Goal: Find specific page/section: Find specific page/section

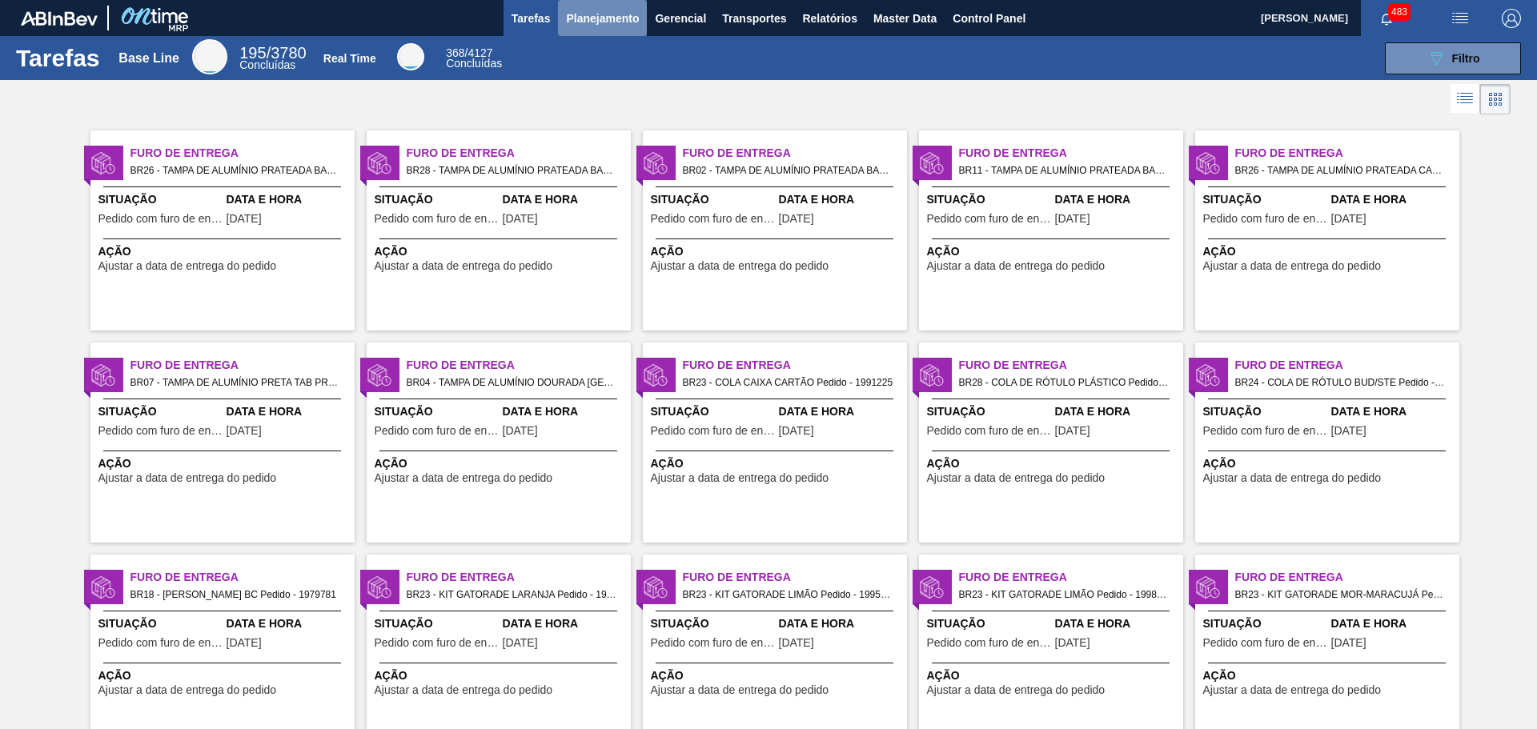
click at [597, 10] on span "Planejamento" at bounding box center [602, 18] width 73 height 19
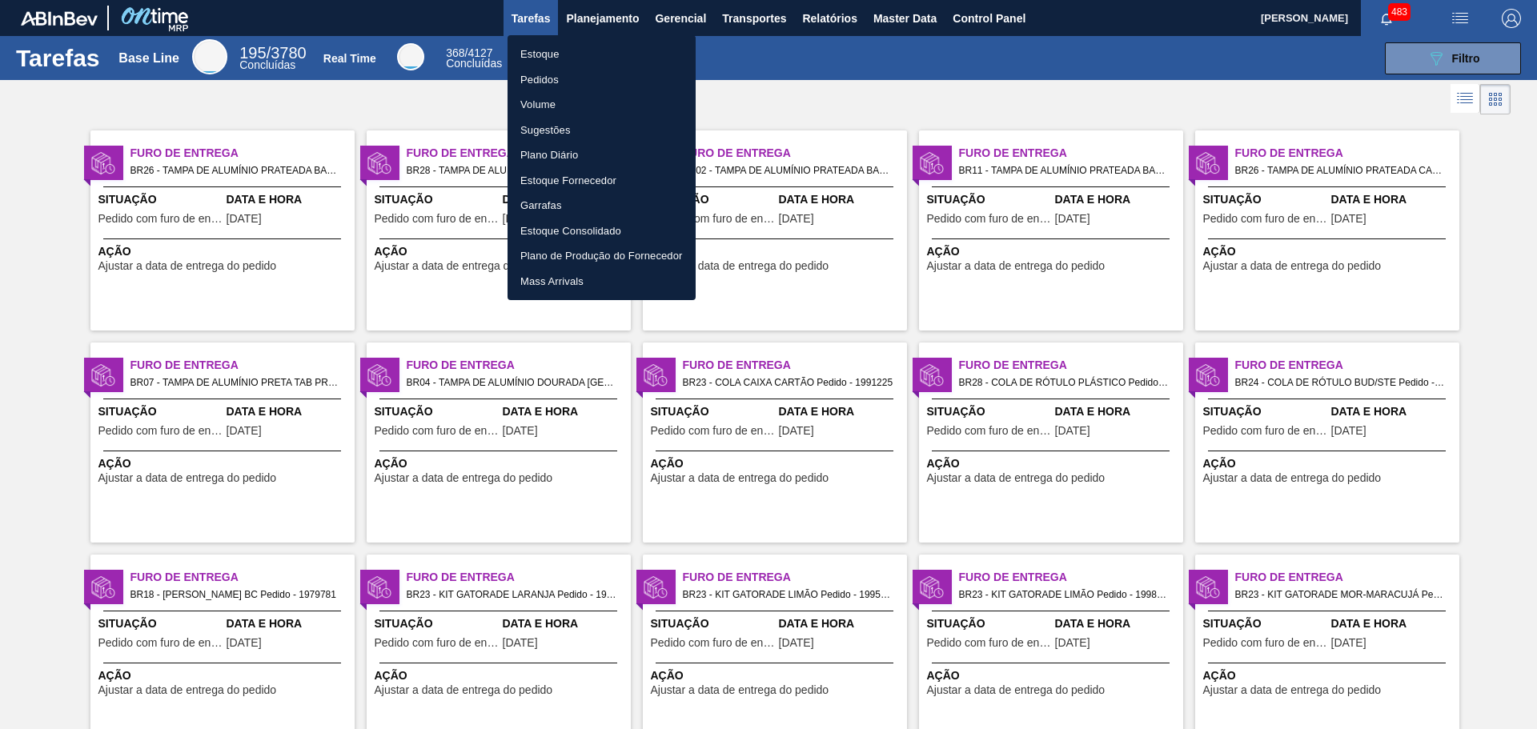
click at [559, 44] on li "Estoque" at bounding box center [602, 55] width 188 height 26
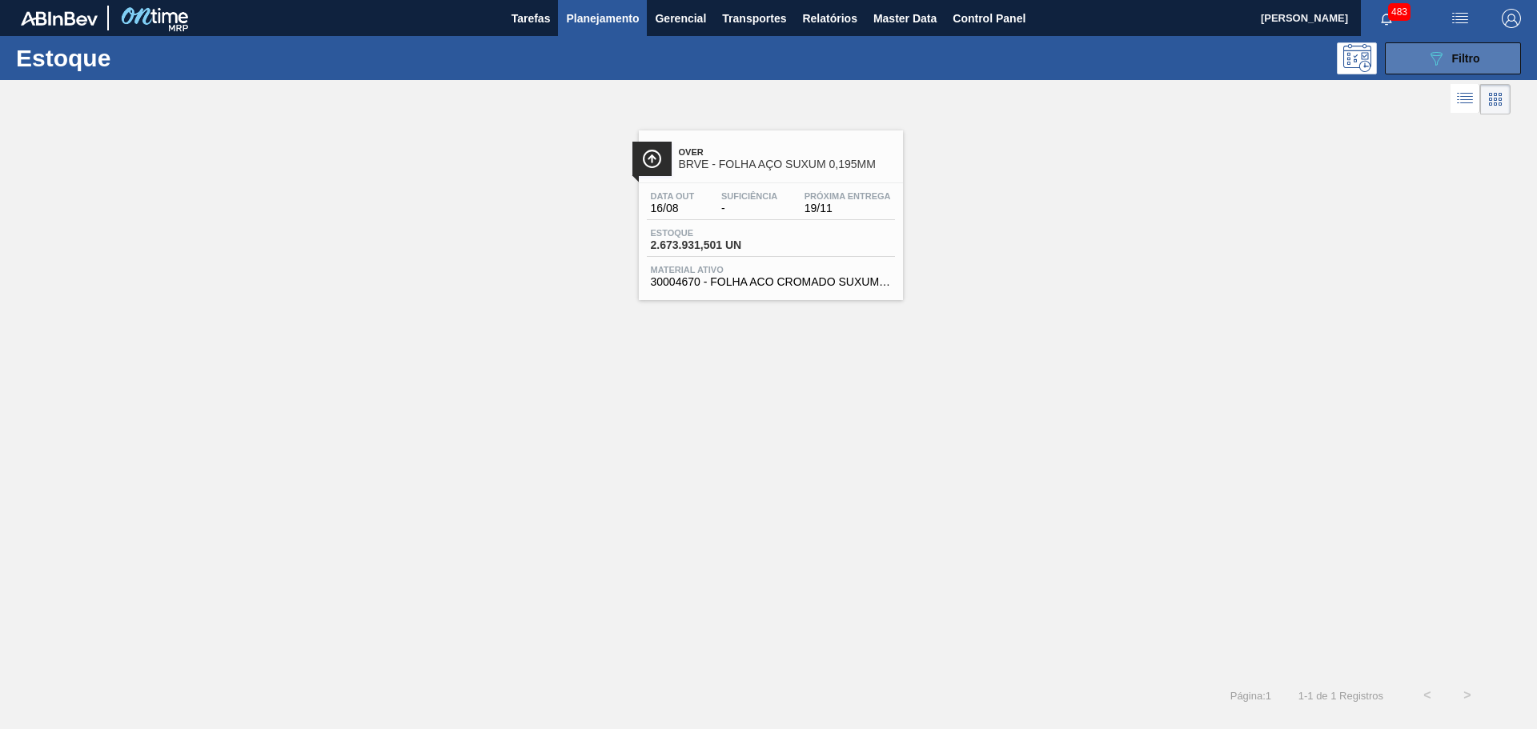
click at [1466, 52] on span "Filtro" at bounding box center [1467, 58] width 28 height 13
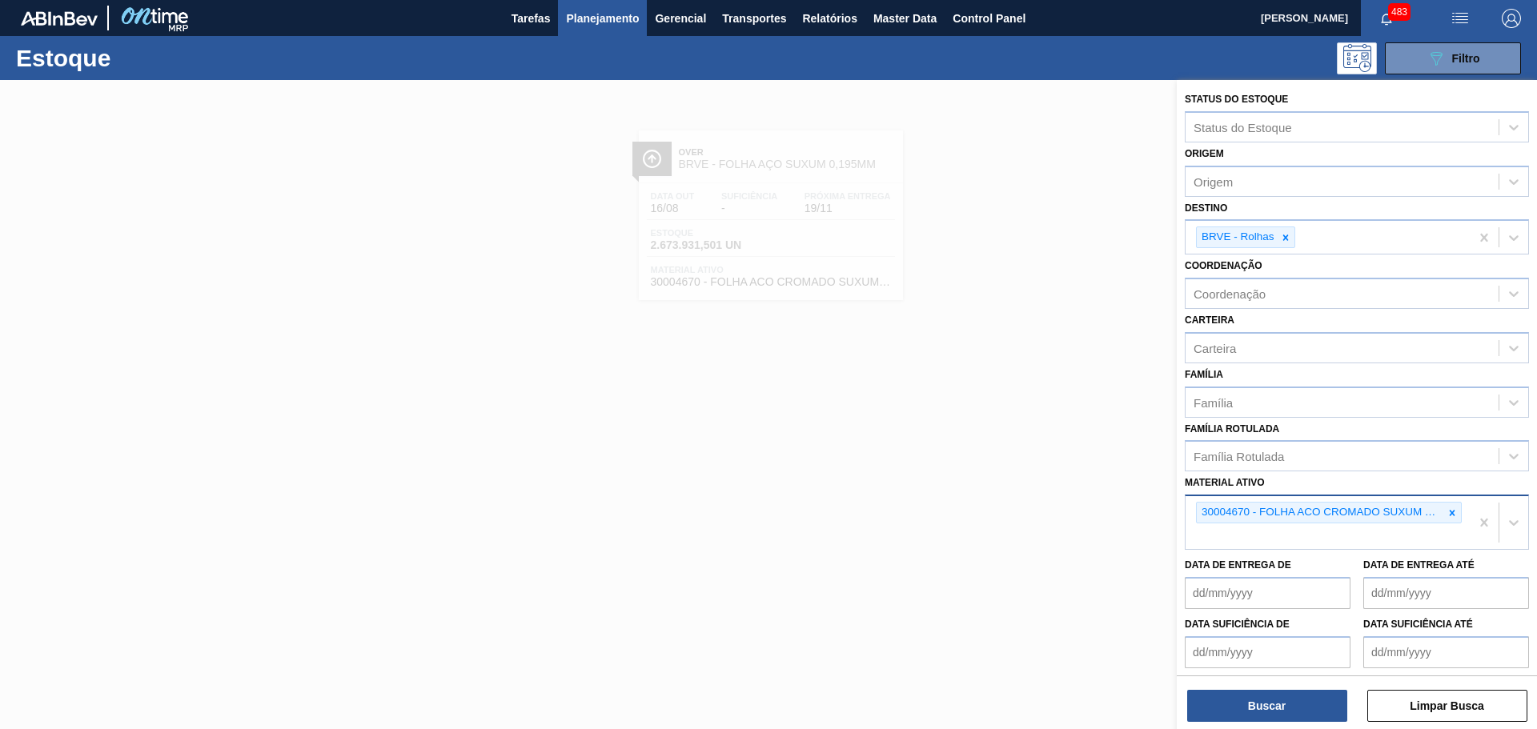
click at [1448, 516] on icon at bounding box center [1452, 513] width 11 height 11
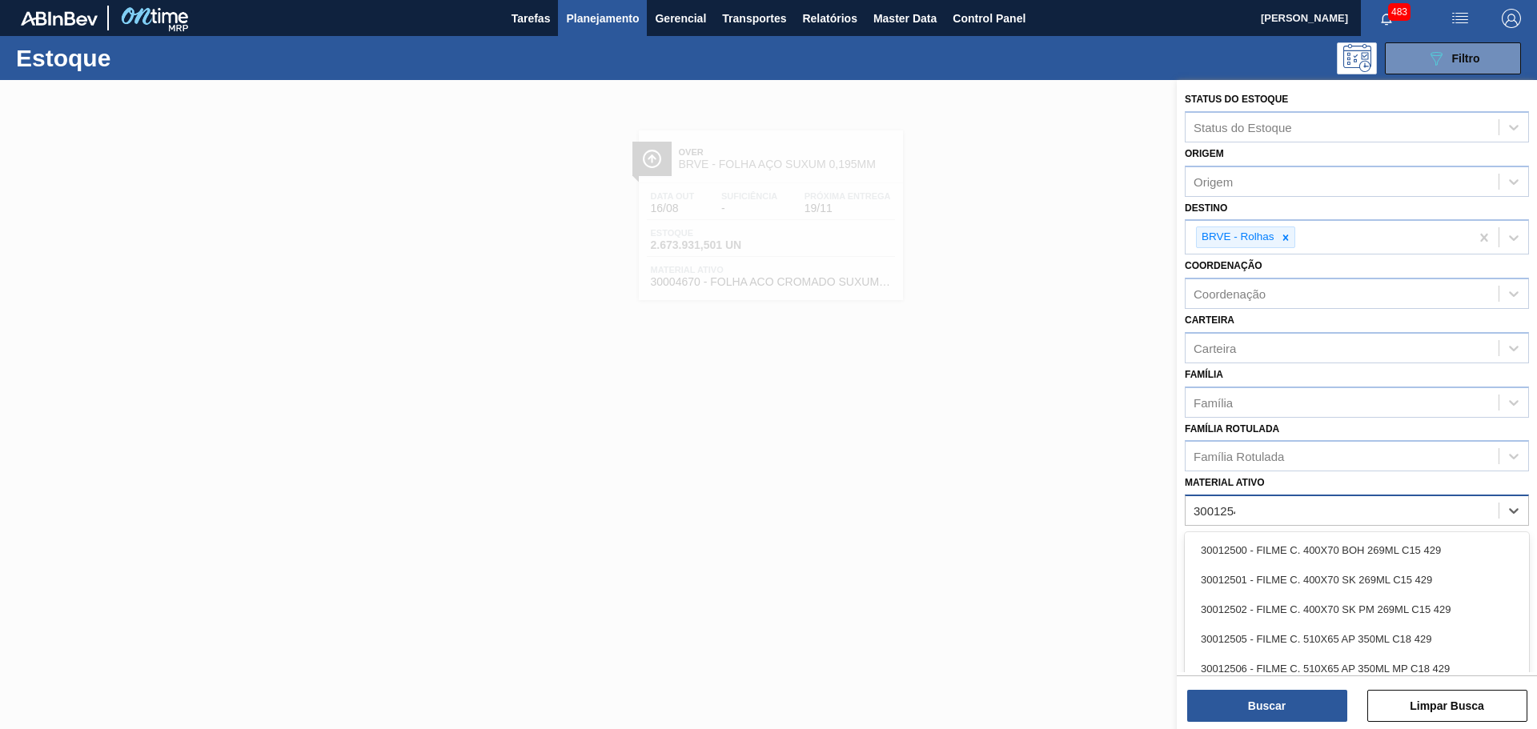
type ativo "30012546"
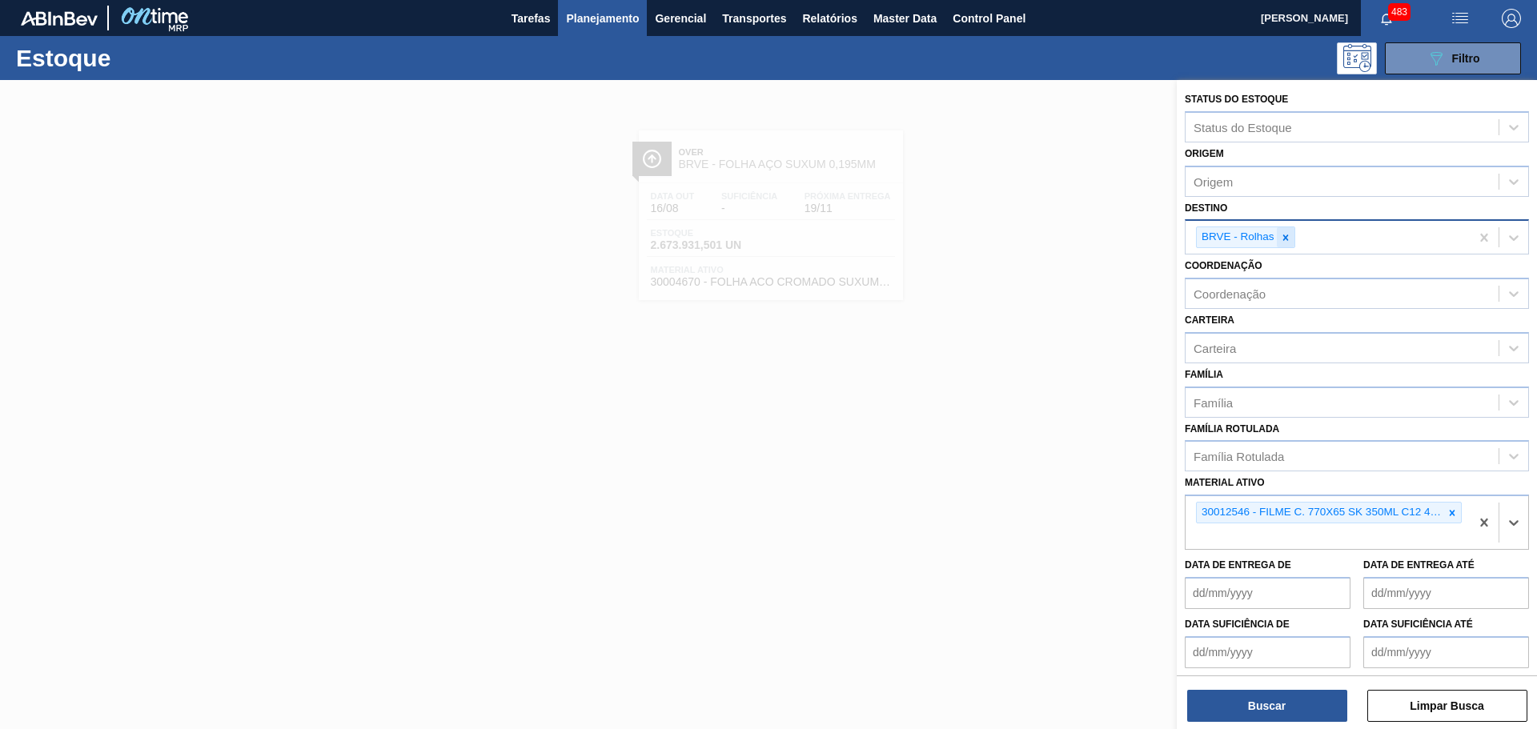
click at [1285, 244] on div at bounding box center [1286, 237] width 18 height 20
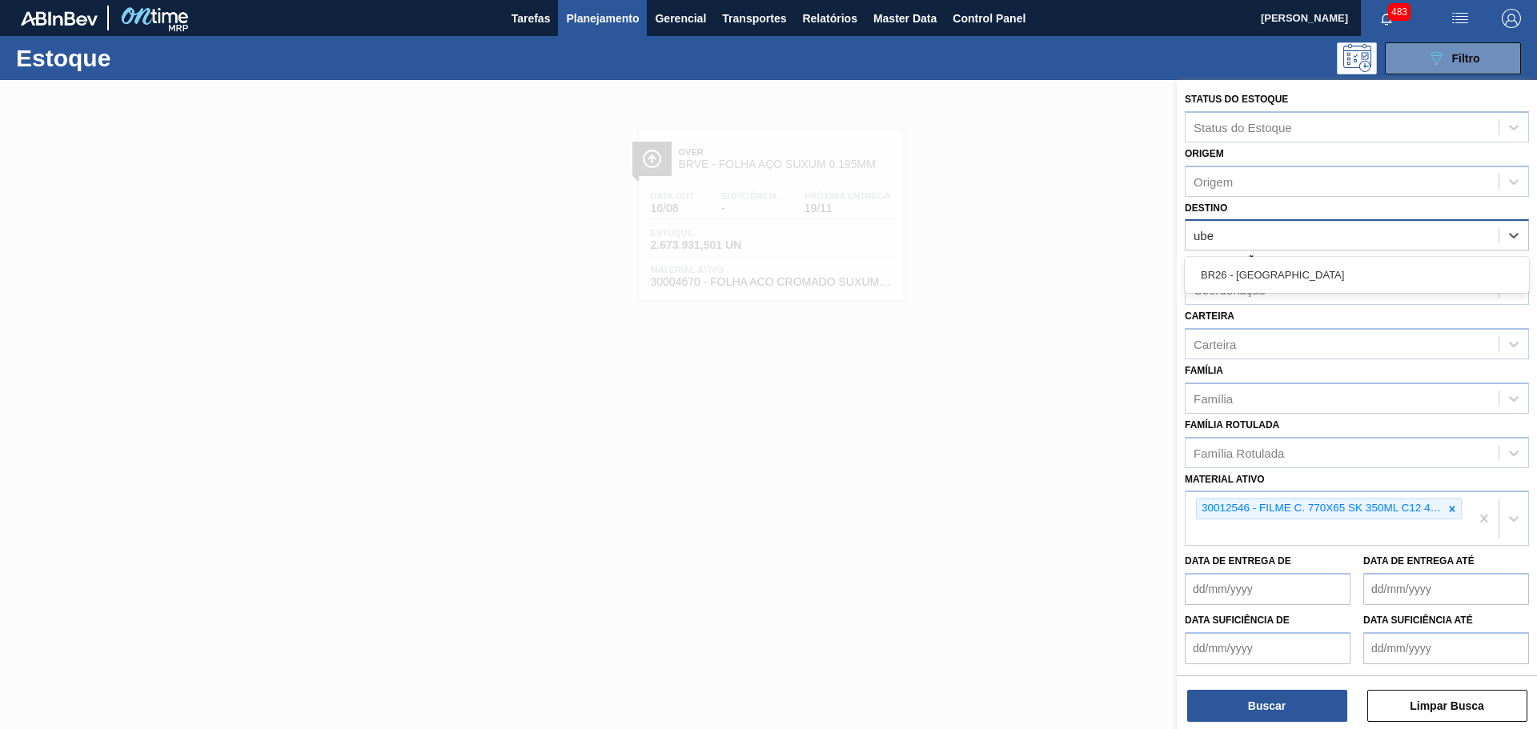
type input "uber"
click at [1252, 277] on div "BR26 - [GEOGRAPHIC_DATA]" at bounding box center [1357, 275] width 344 height 30
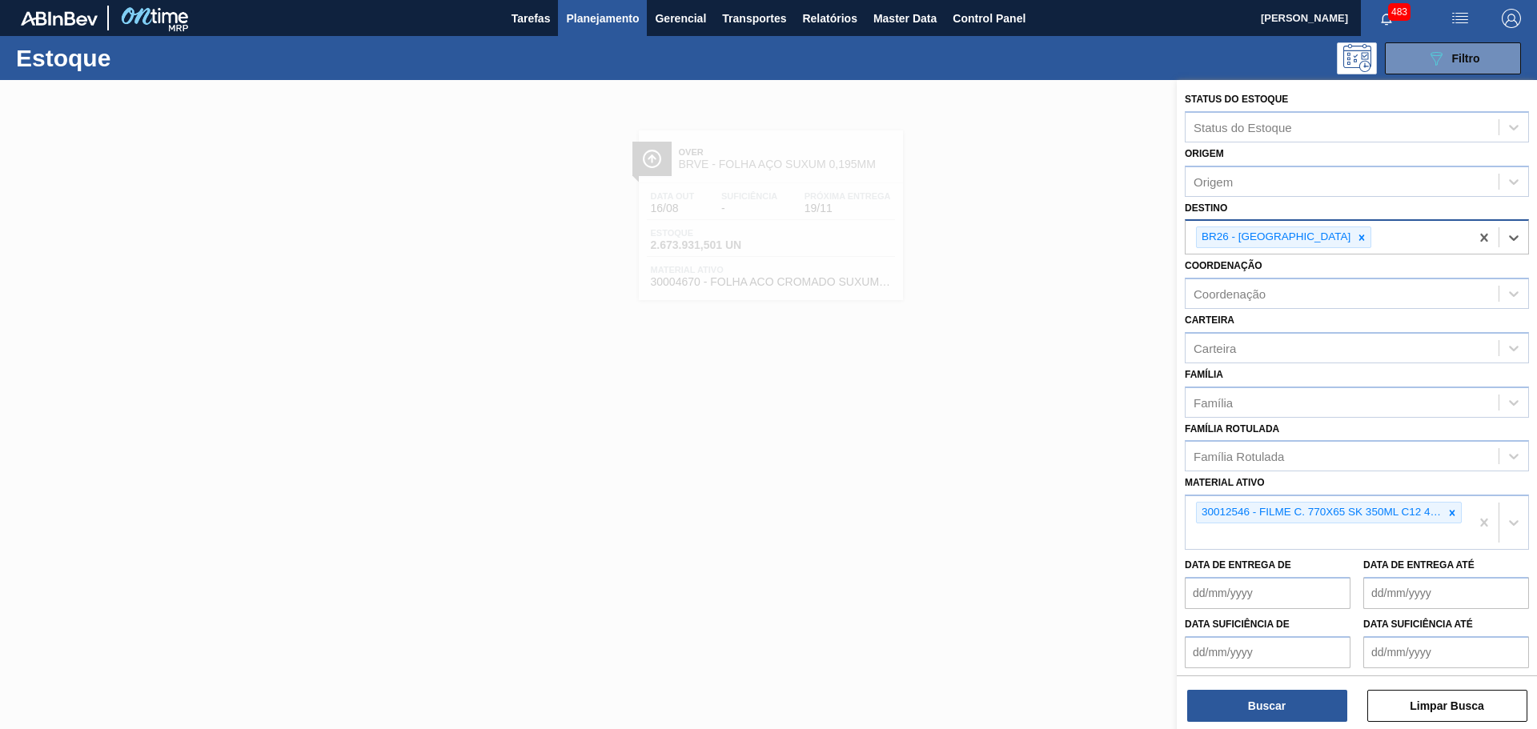
click at [1279, 726] on div "Status do Estoque Status do Estoque Origem Origem Destino option BR26 - [GEOGRA…" at bounding box center [1357, 406] width 360 height 653
click at [1284, 701] on button "Buscar" at bounding box center [1268, 706] width 160 height 32
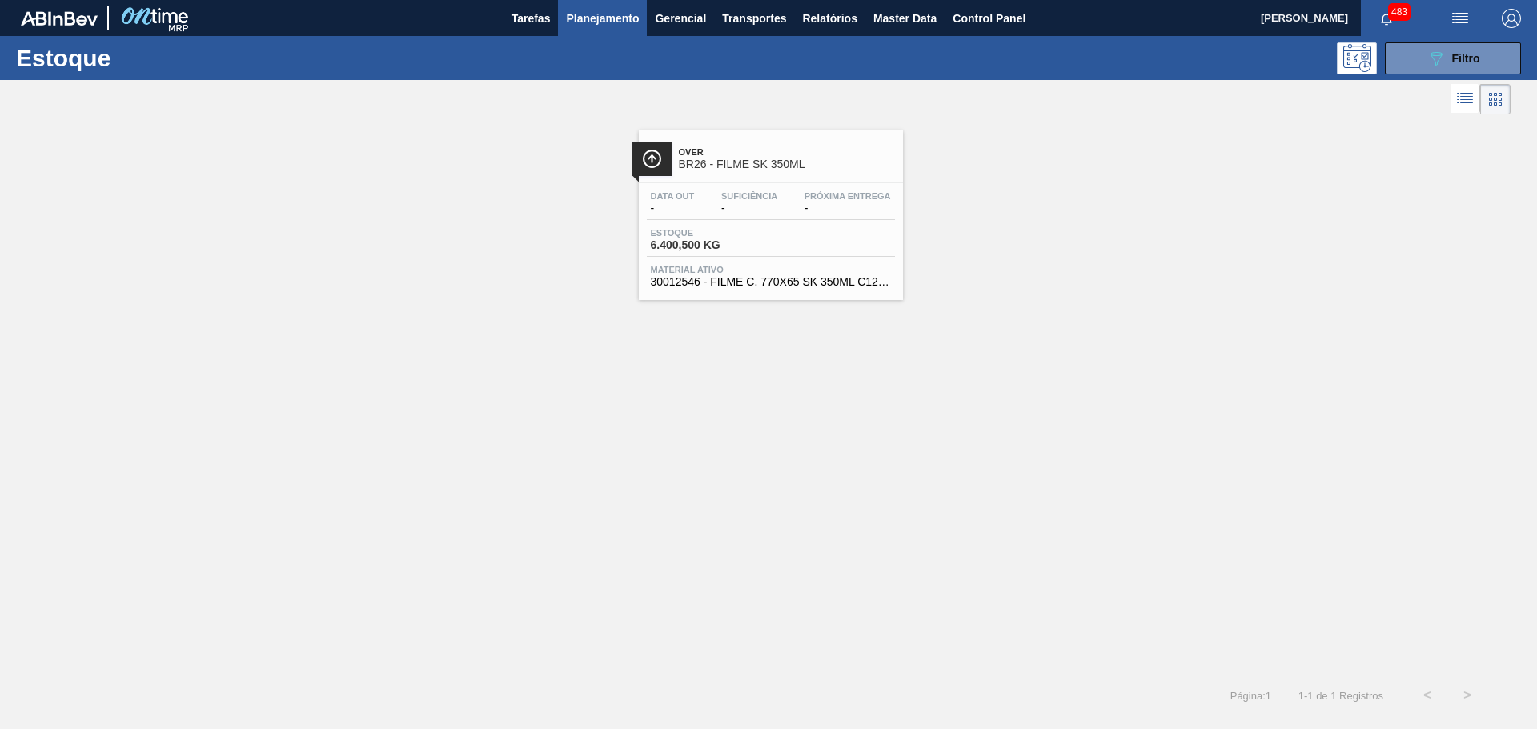
click at [783, 169] on span "BR26 - FILME SK 350ML" at bounding box center [787, 165] width 216 height 12
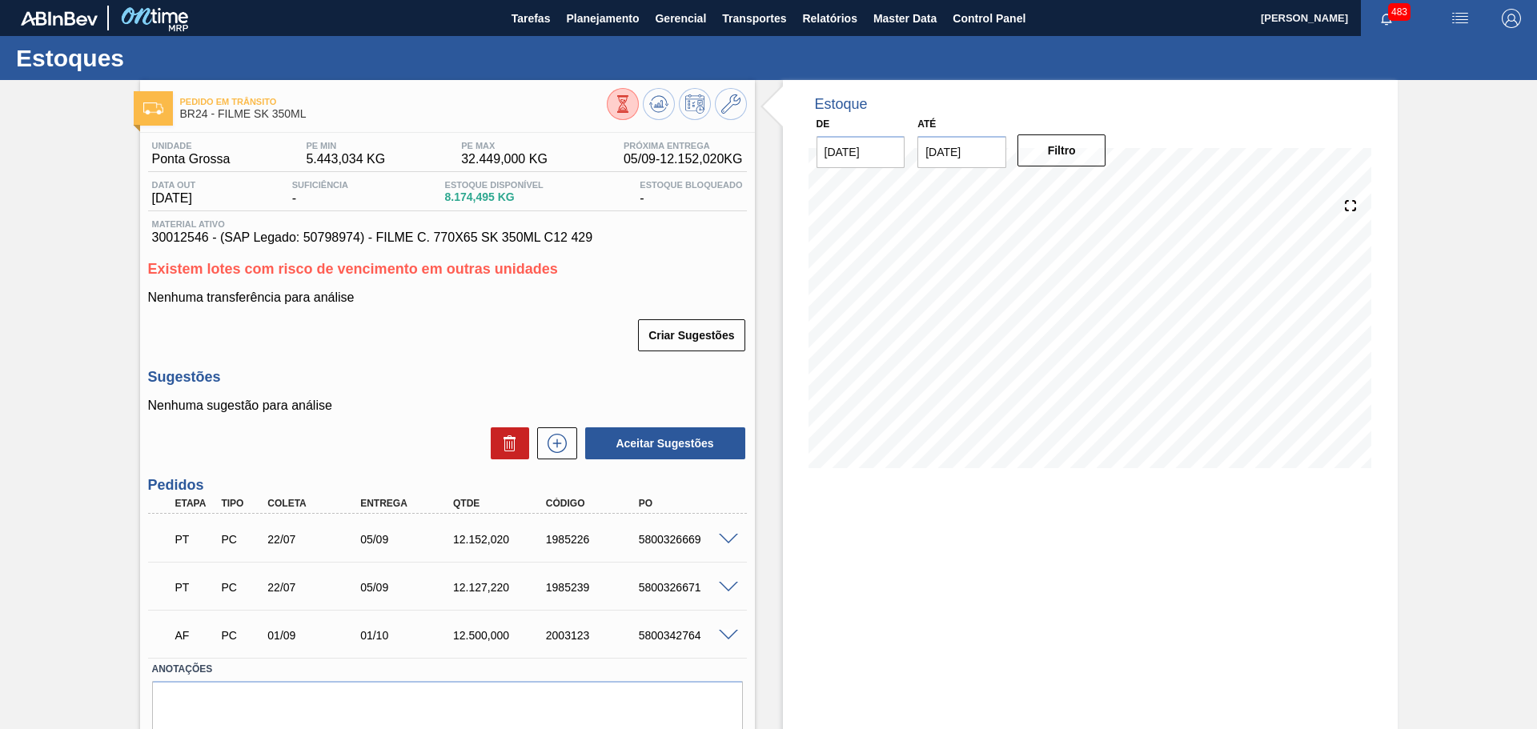
click at [193, 235] on span "30012546 - (SAP Legado: 50798974) - FILME C. 770X65 SK 350ML C12 429" at bounding box center [447, 238] width 591 height 14
copy span "30012546"
click at [577, 25] on span "Planejamento" at bounding box center [602, 18] width 73 height 19
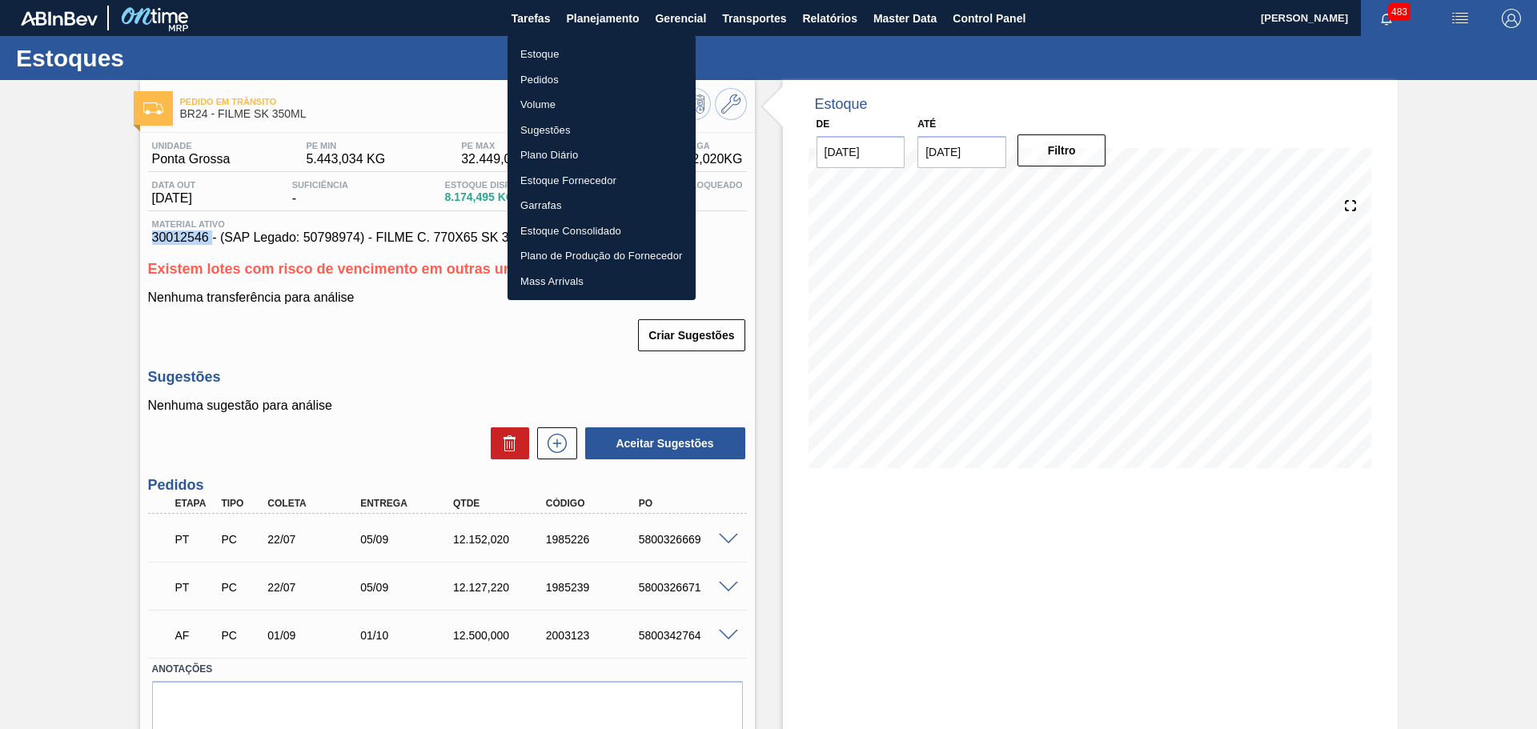
click at [556, 58] on li "Estoque" at bounding box center [602, 55] width 188 height 26
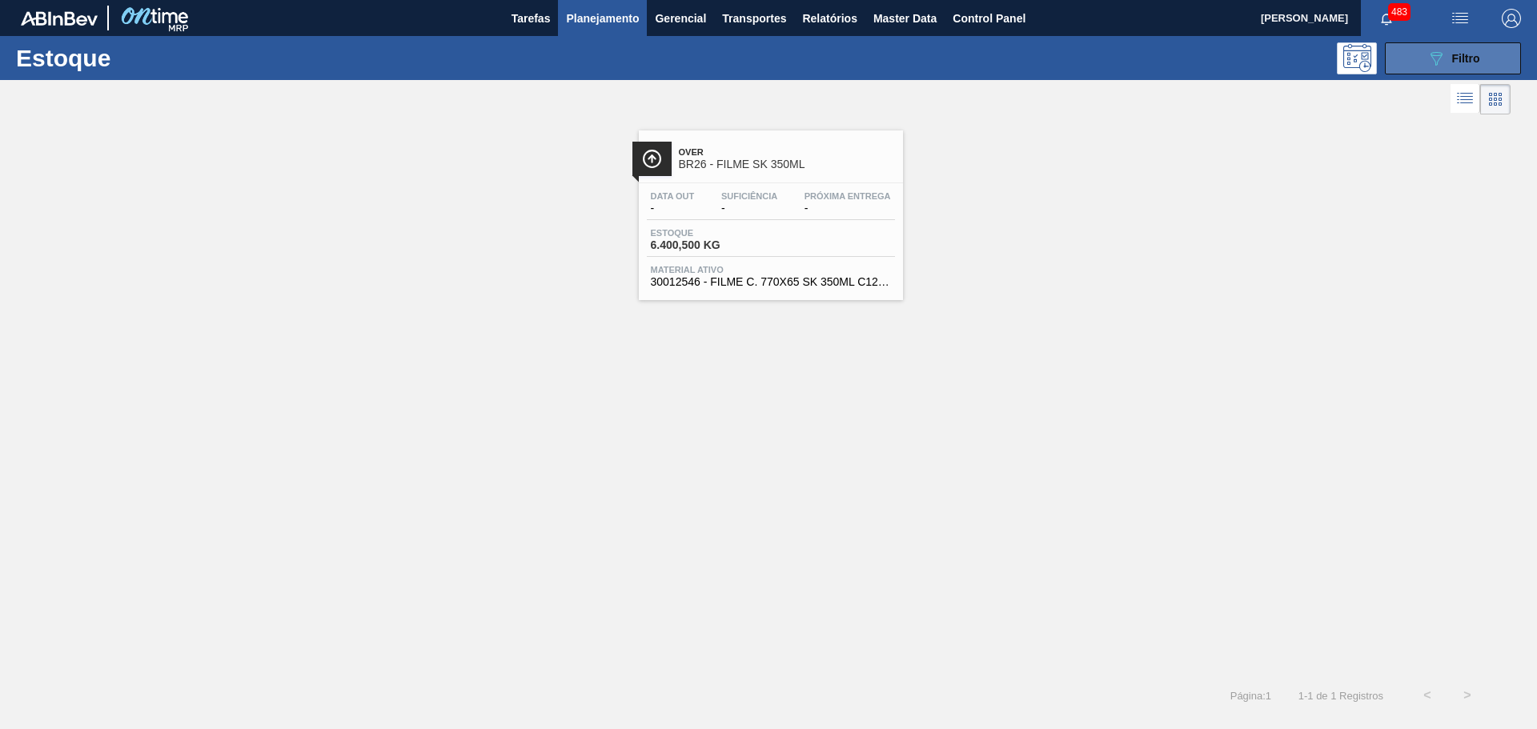
click at [1418, 65] on button "089F7B8B-B2A5-4AFE-B5C0-19BA573D28AC Filtro" at bounding box center [1453, 58] width 136 height 32
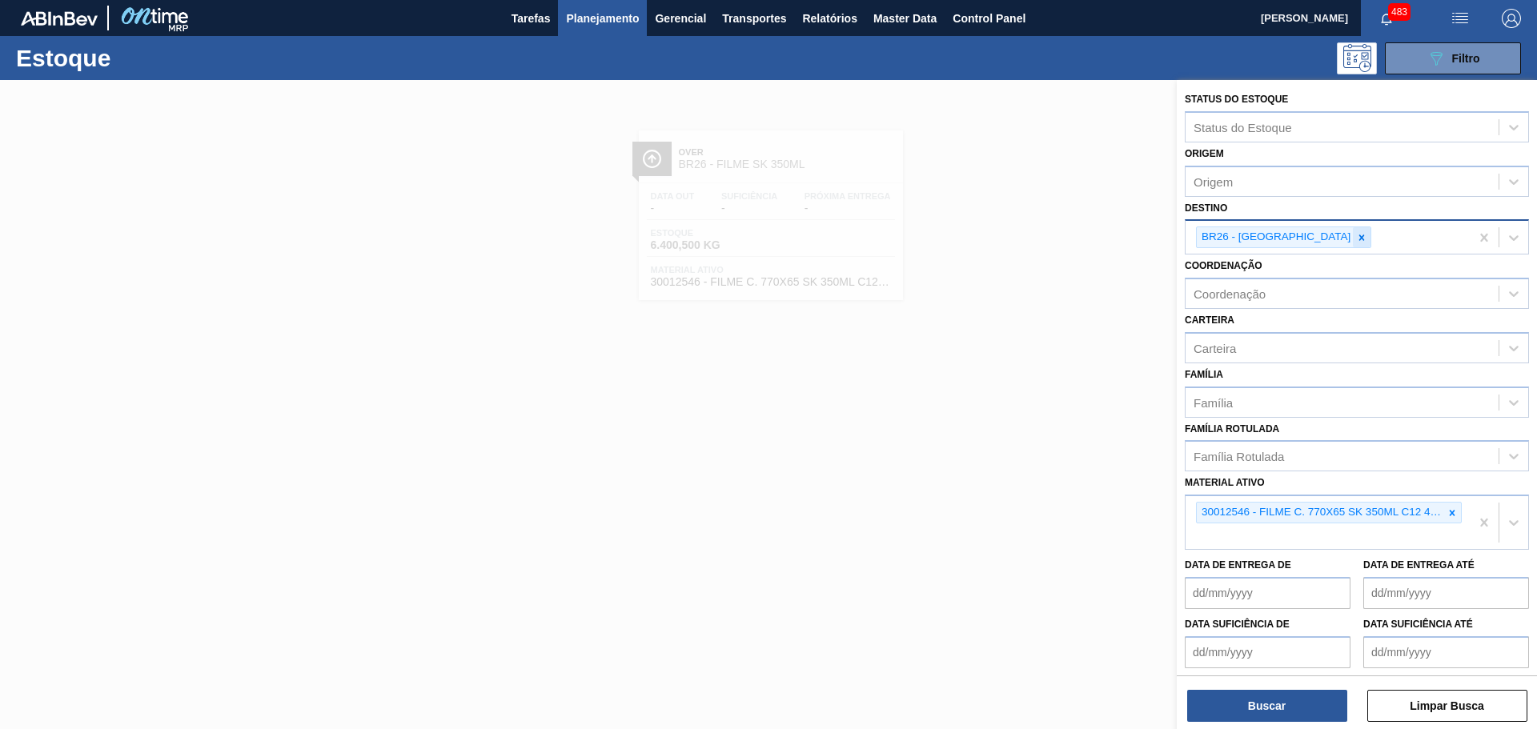
click at [1356, 235] on icon at bounding box center [1361, 237] width 11 height 11
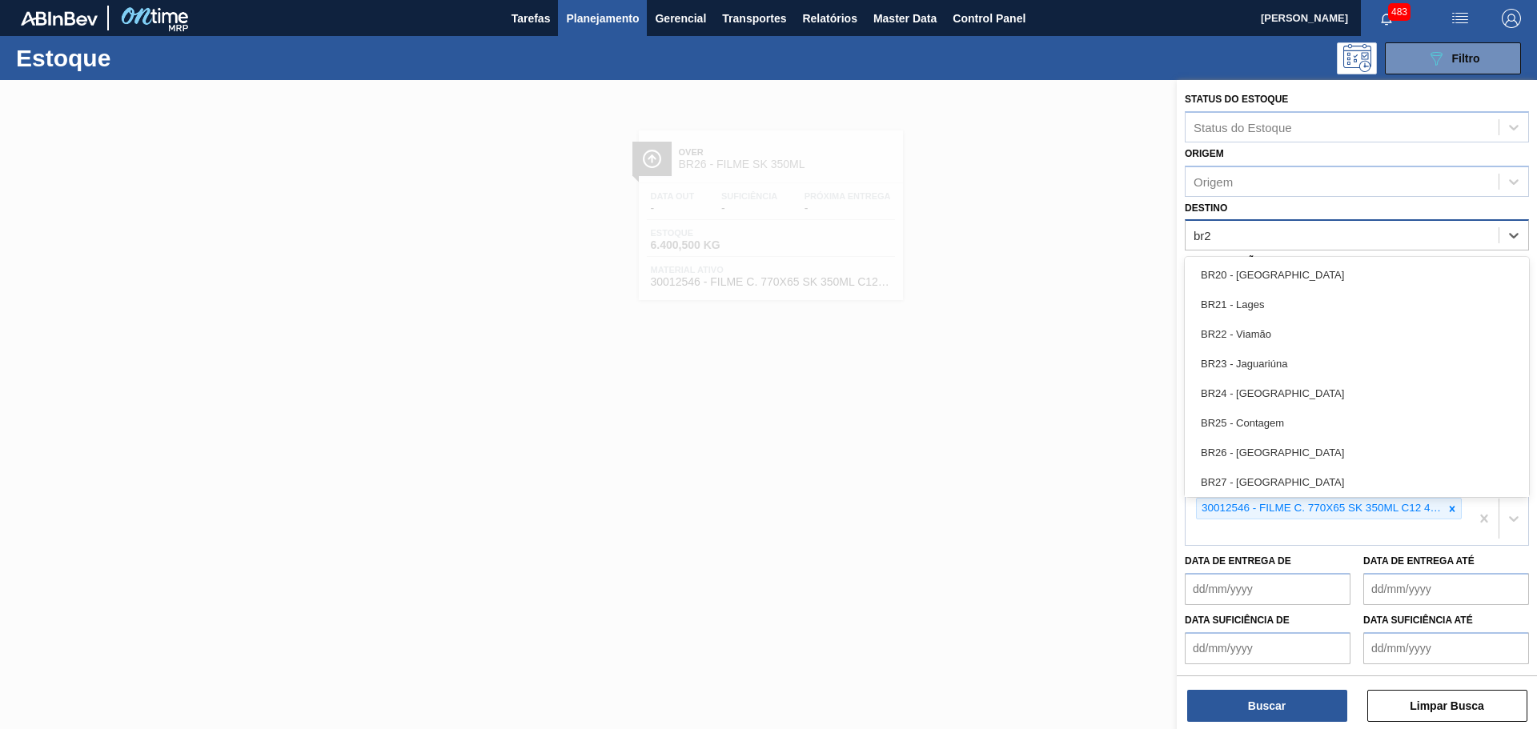
type input "br24"
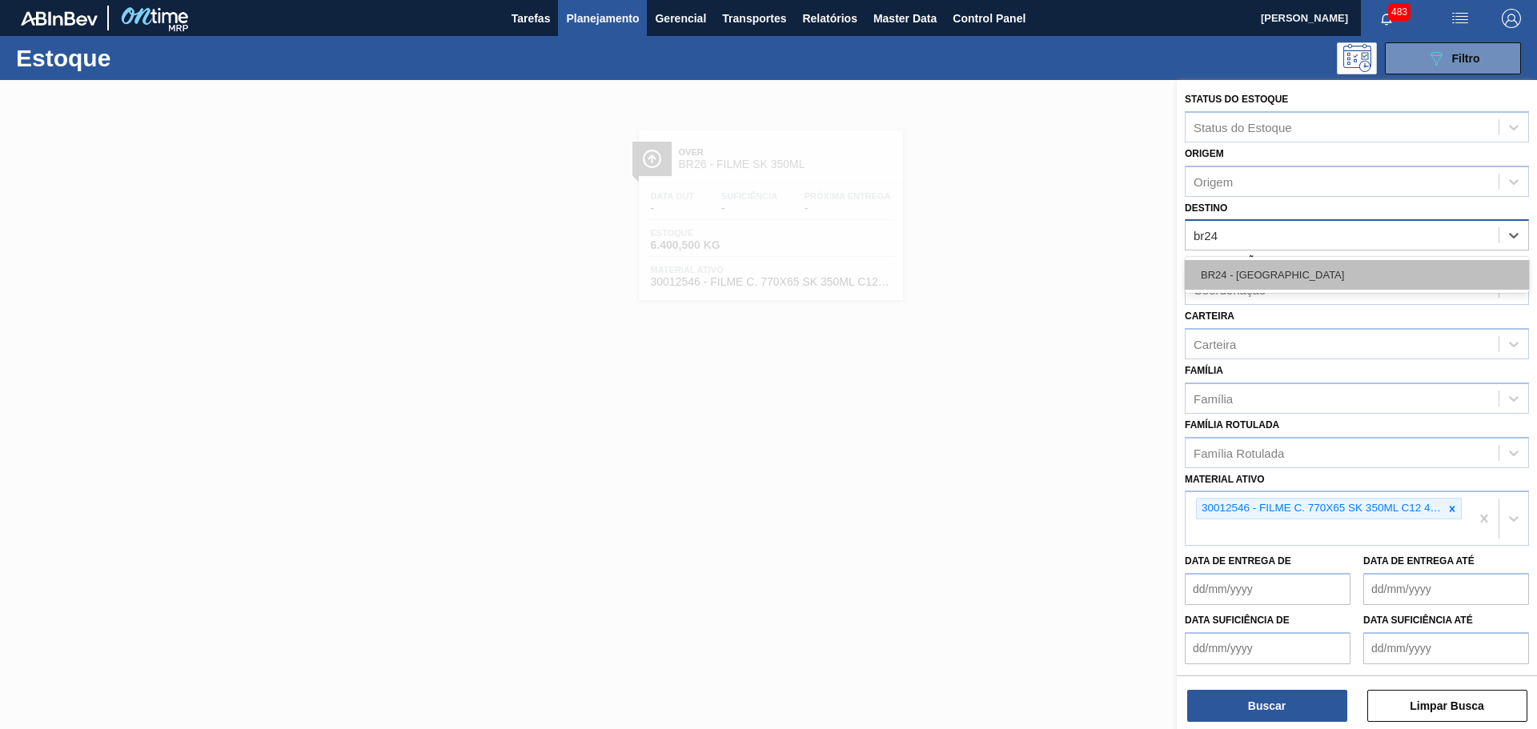
click at [1265, 273] on div "BR24 - Ponta Grossa" at bounding box center [1357, 275] width 344 height 30
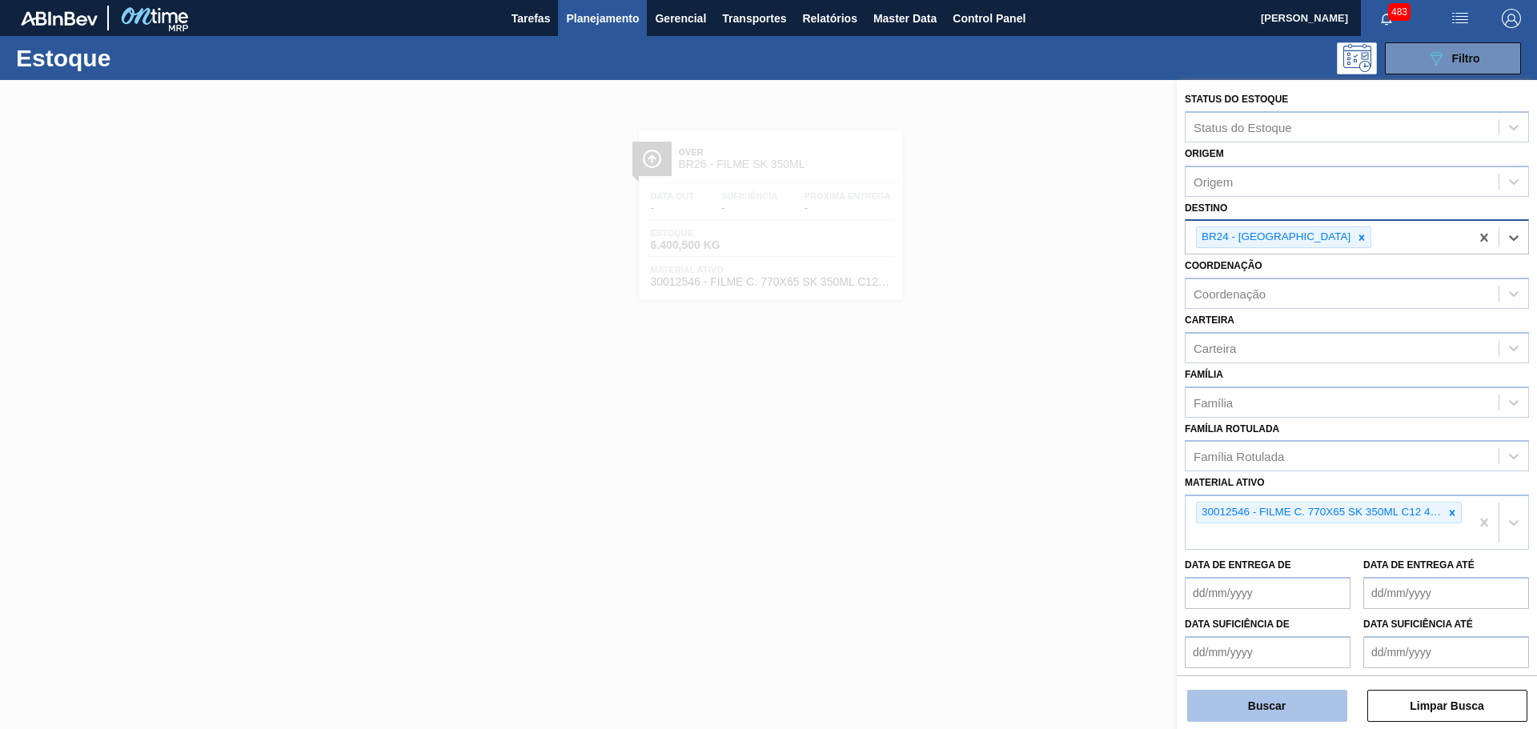
click at [1251, 694] on button "Buscar" at bounding box center [1268, 706] width 160 height 32
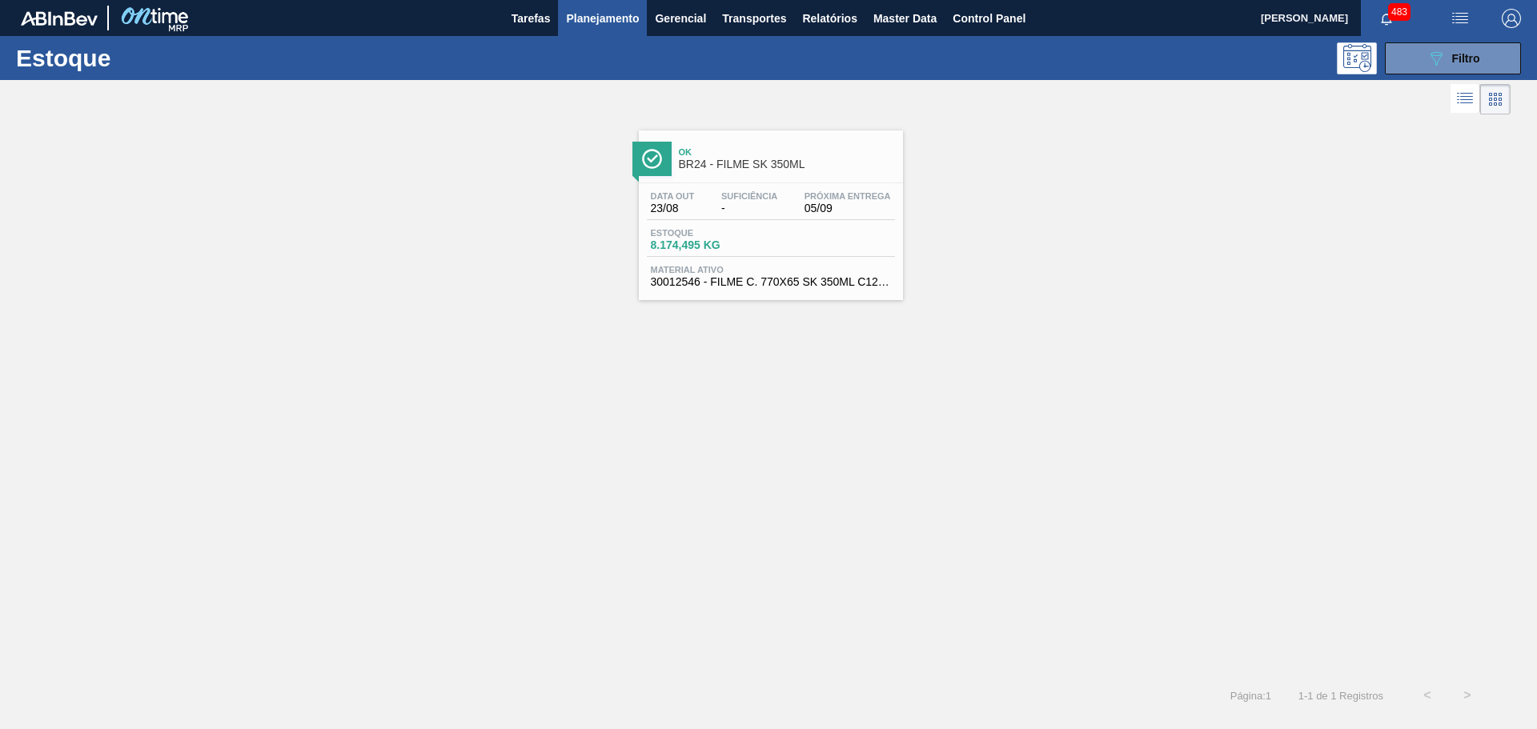
click at [810, 167] on span "BR24 - FILME SK 350ML" at bounding box center [787, 165] width 216 height 12
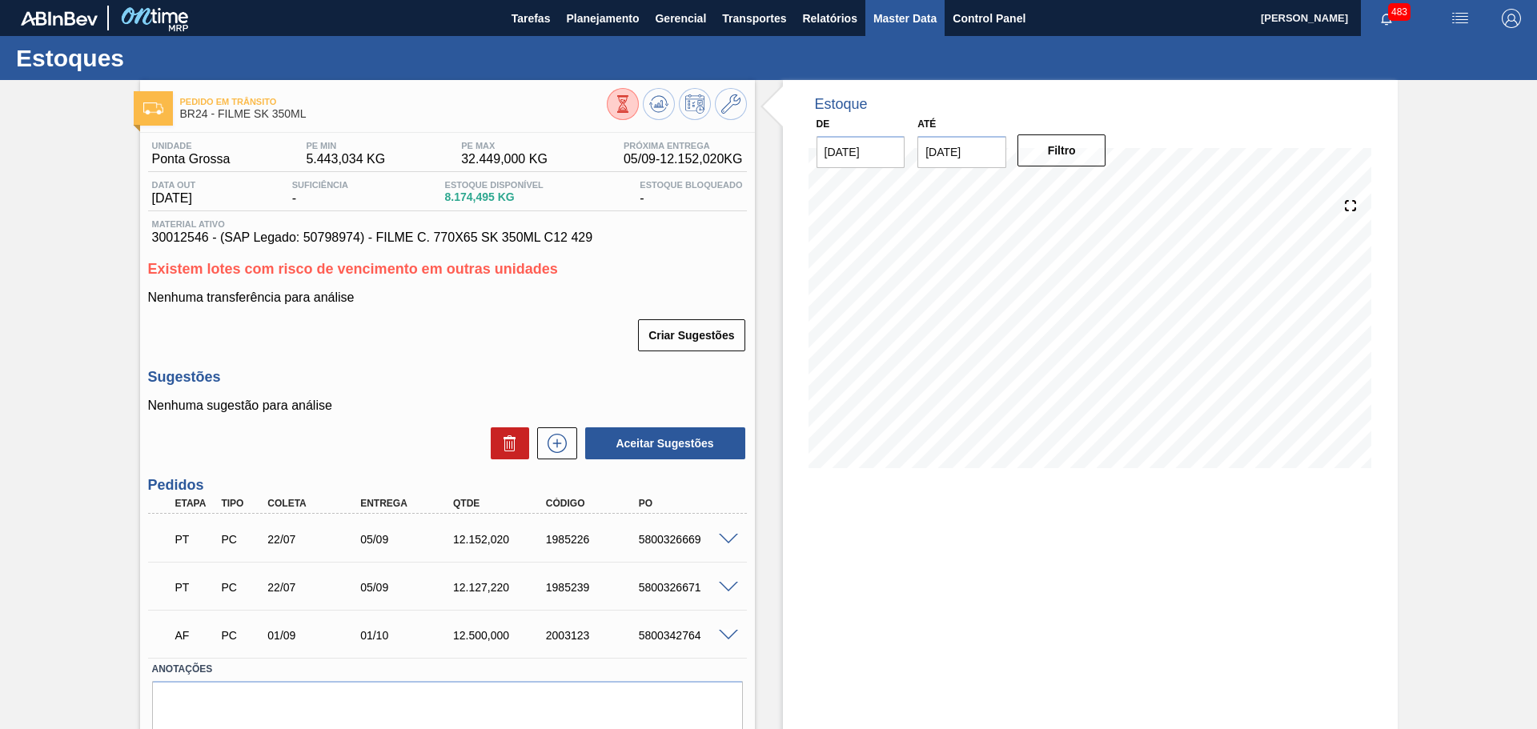
click at [926, 24] on span "Master Data" at bounding box center [905, 18] width 63 height 19
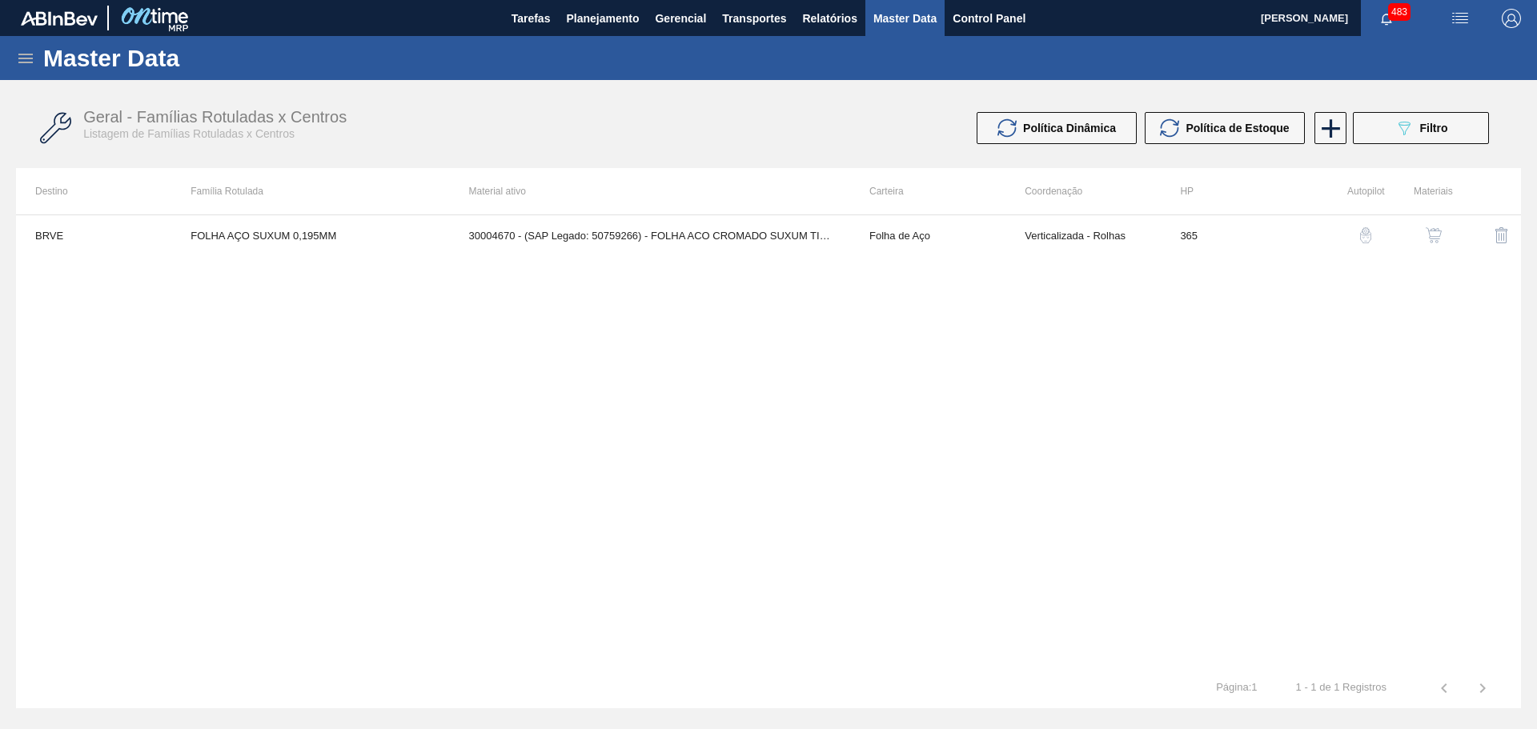
click at [22, 54] on icon at bounding box center [25, 59] width 14 height 10
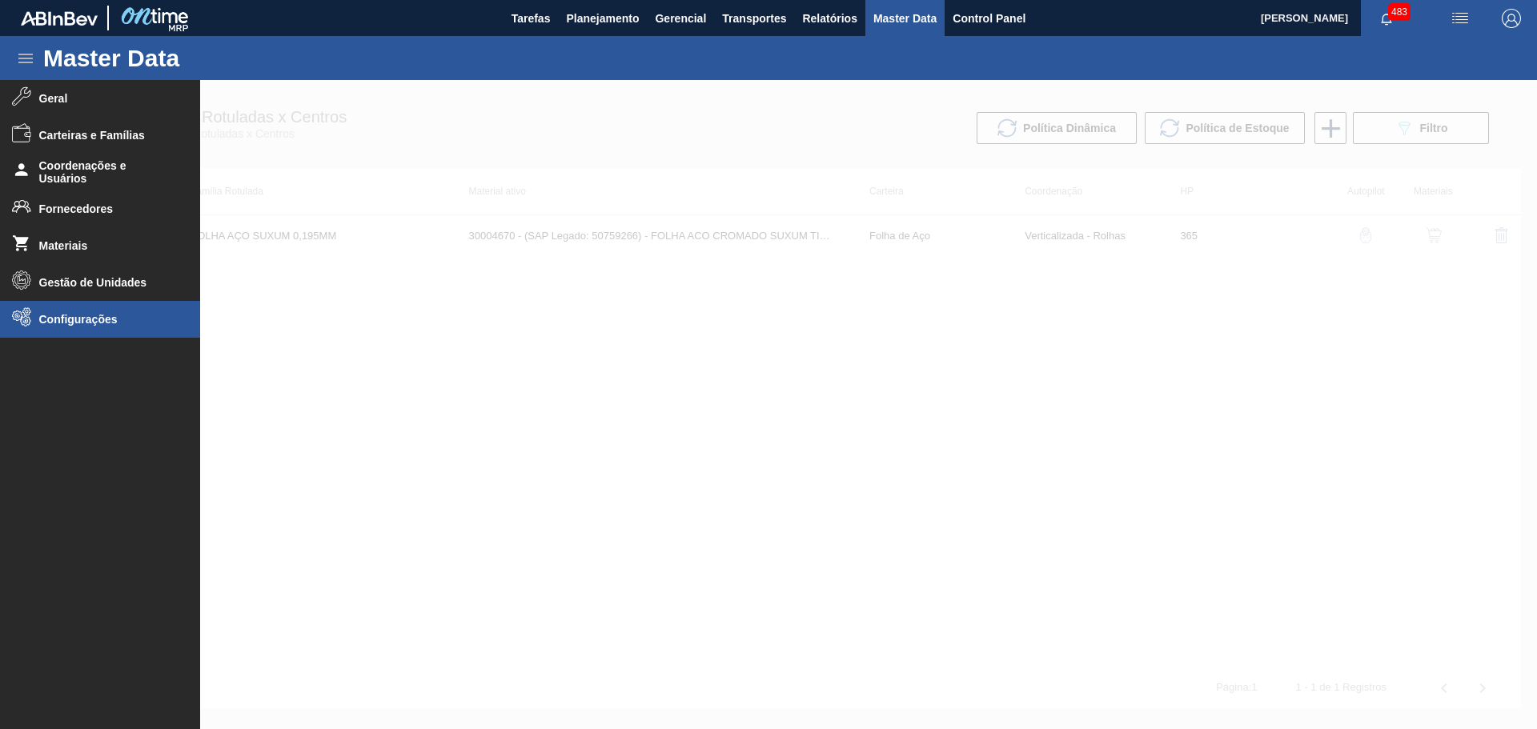
click at [120, 325] on span "Configurações" at bounding box center [105, 319] width 132 height 13
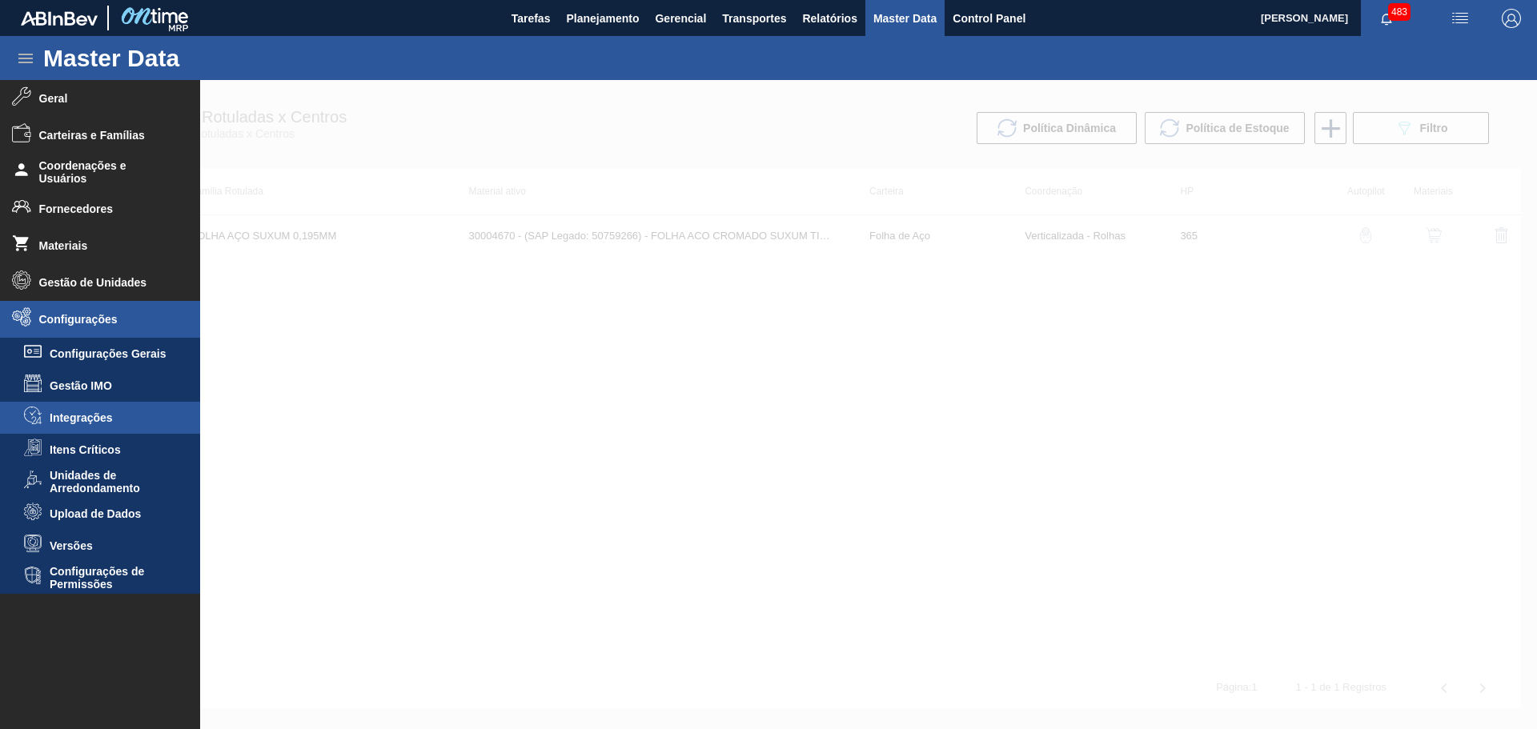
click at [105, 412] on span "Integrações" at bounding box center [111, 418] width 123 height 13
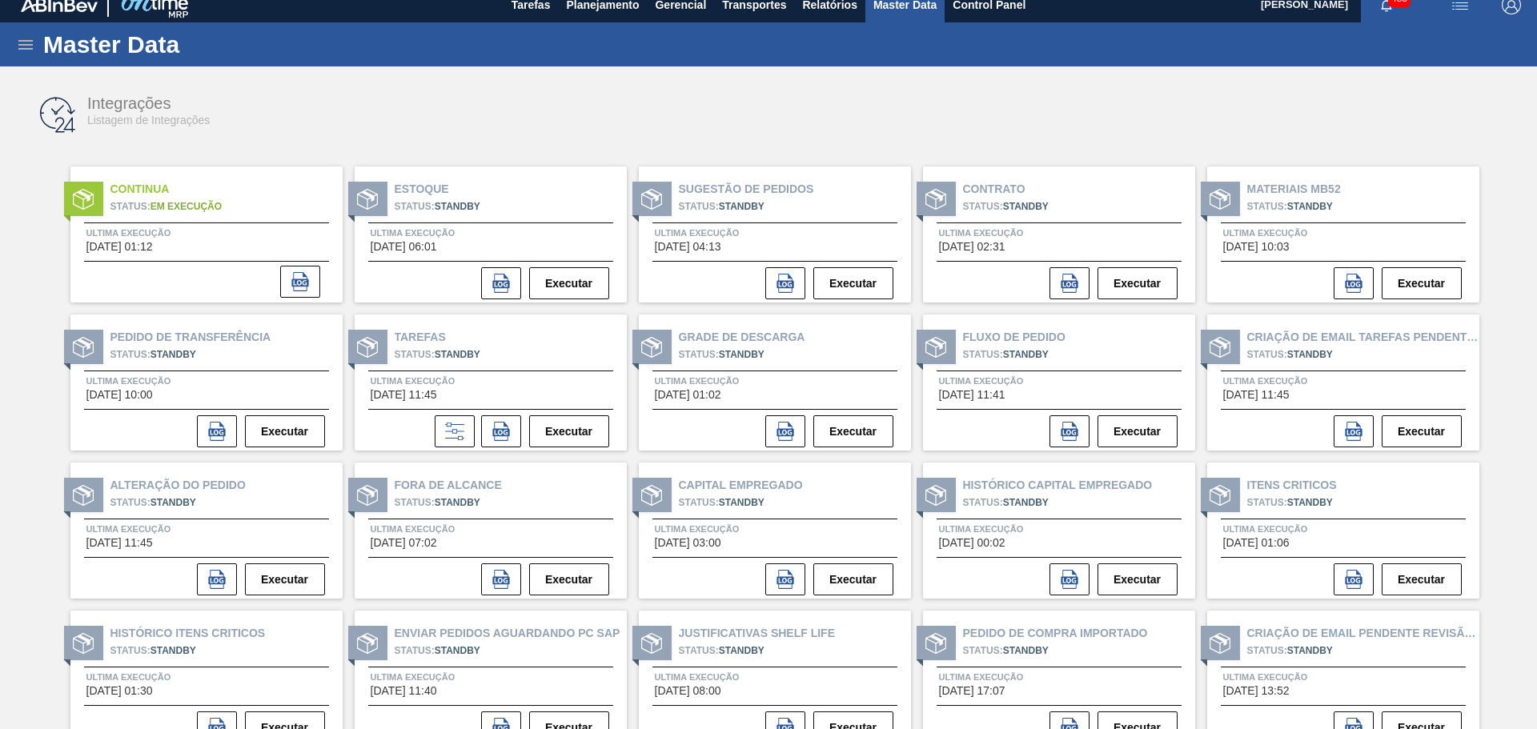
scroll to position [31, 0]
